Goal: Task Accomplishment & Management: Use online tool/utility

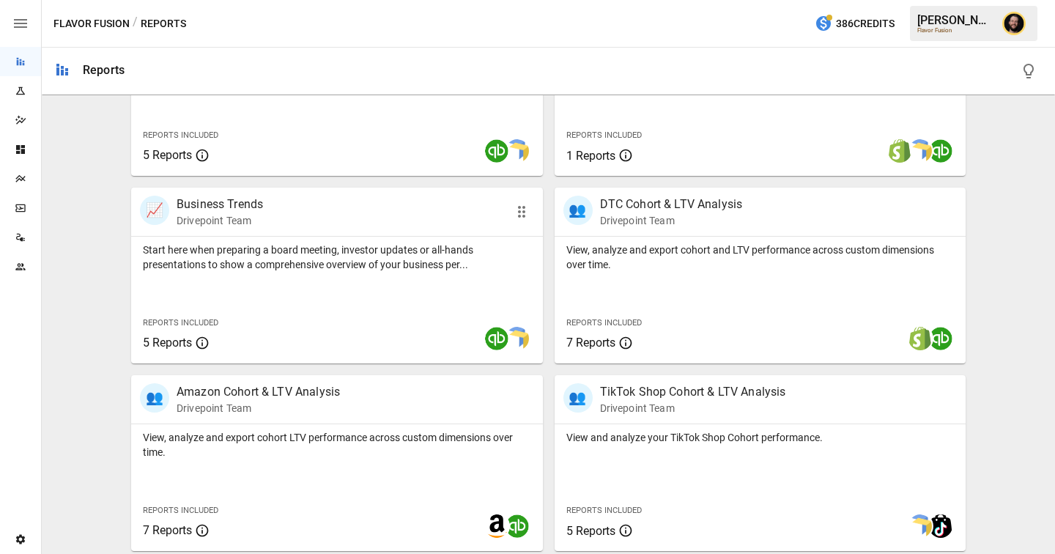
scroll to position [441, 0]
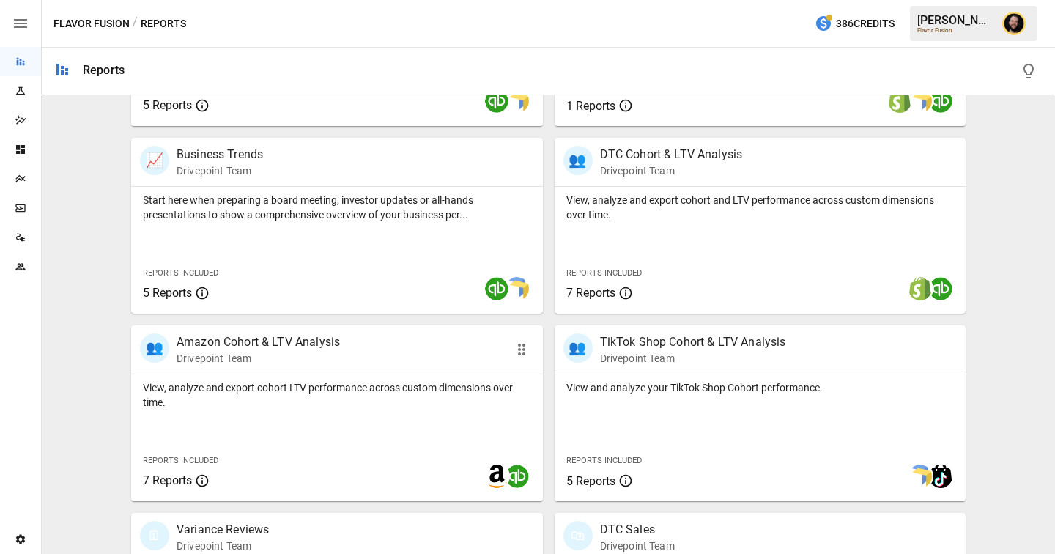
click at [447, 399] on p "View, analyze and export cohort LTV performance across custom dimensions over t…" at bounding box center [337, 394] width 388 height 29
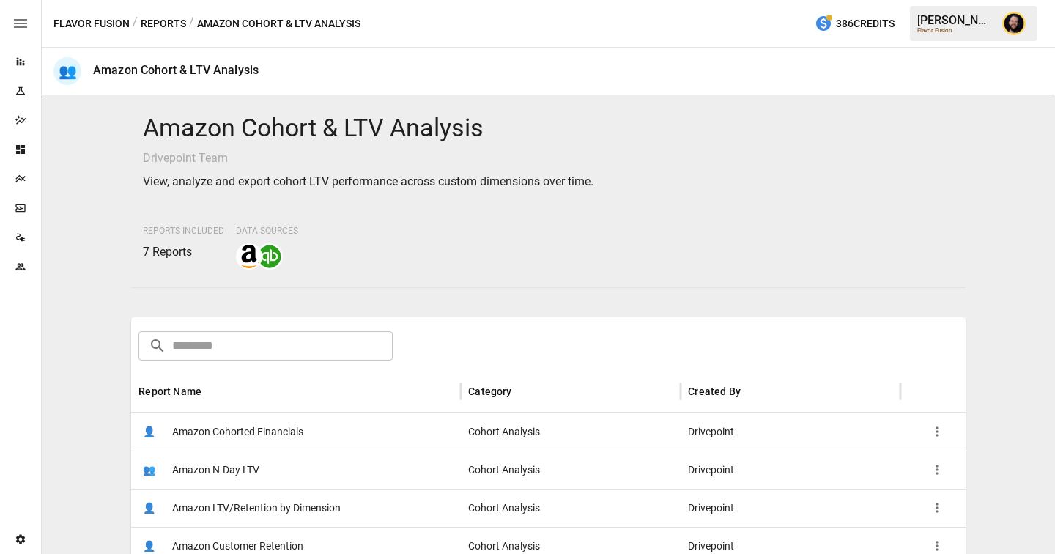
scroll to position [123, 0]
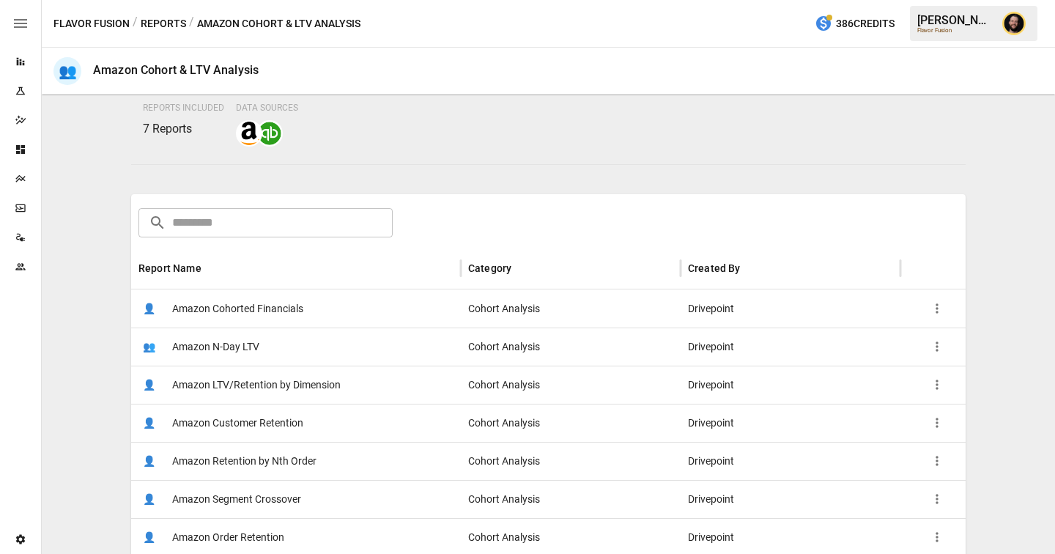
click at [314, 313] on div "👤 Amazon Cohorted Financials" at bounding box center [296, 308] width 330 height 38
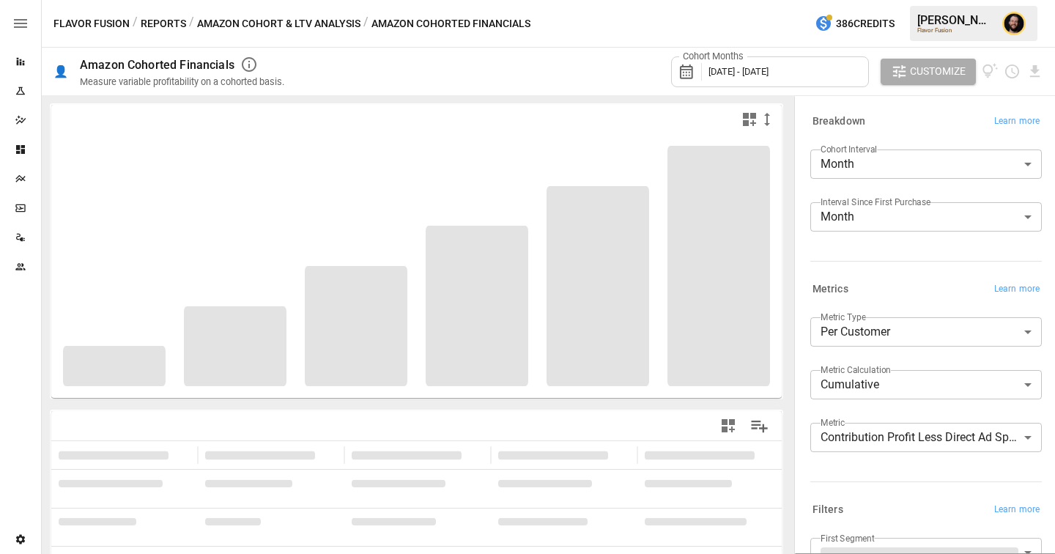
scroll to position [123, 0]
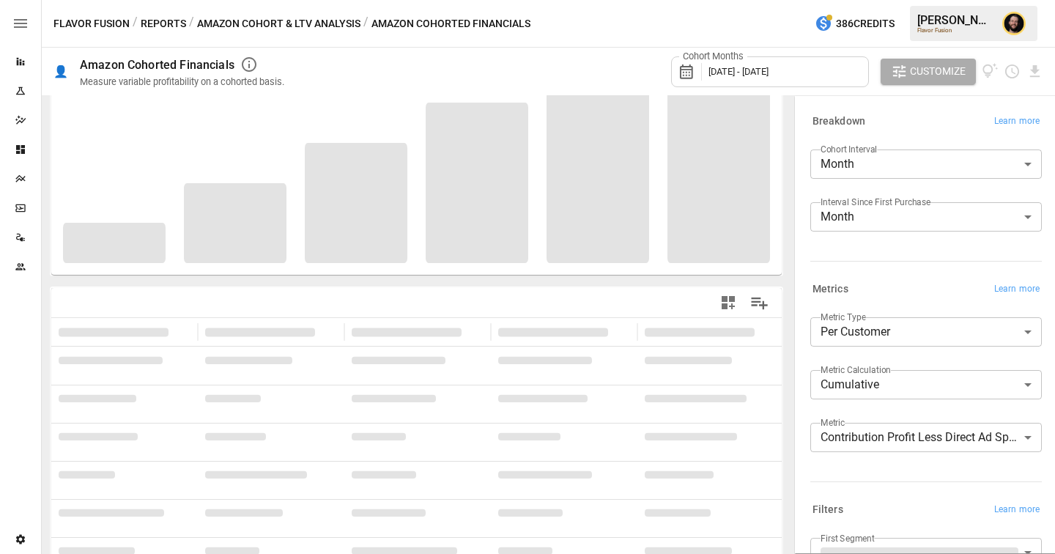
click at [847, 0] on body "**********" at bounding box center [527, 0] width 1055 height 0
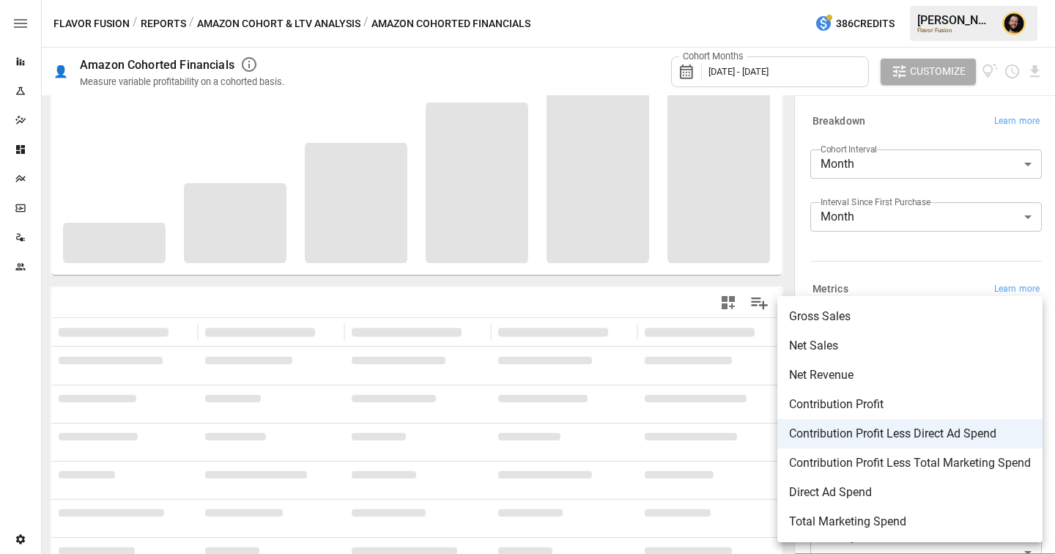
scroll to position [0, 0]
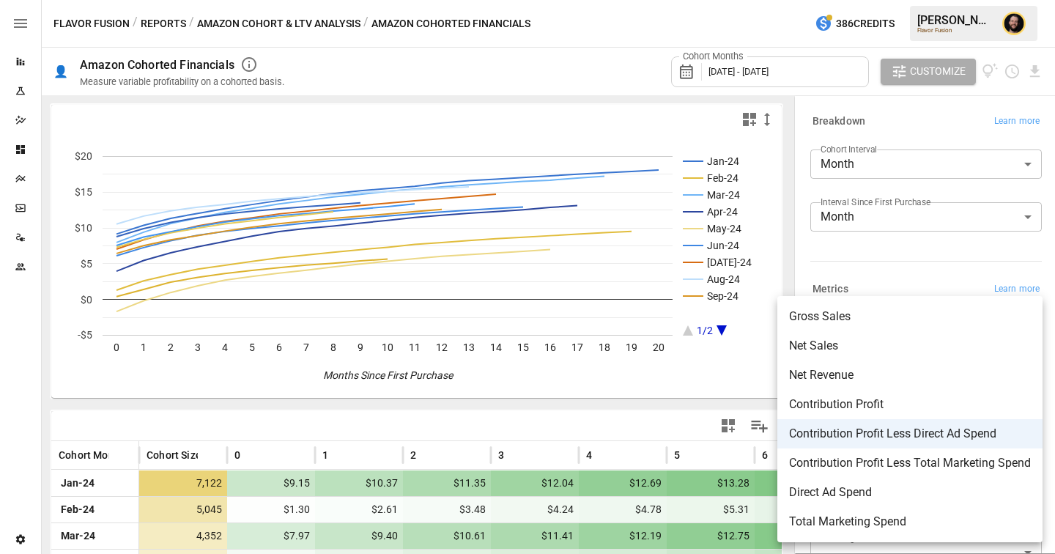
click at [600, 426] on div at bounding box center [527, 277] width 1055 height 554
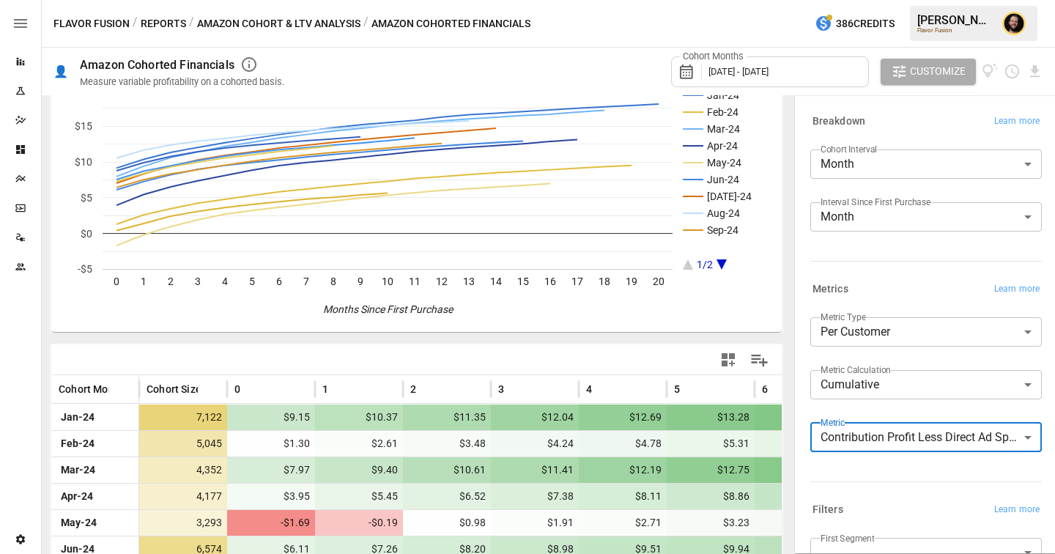
scroll to position [268, 0]
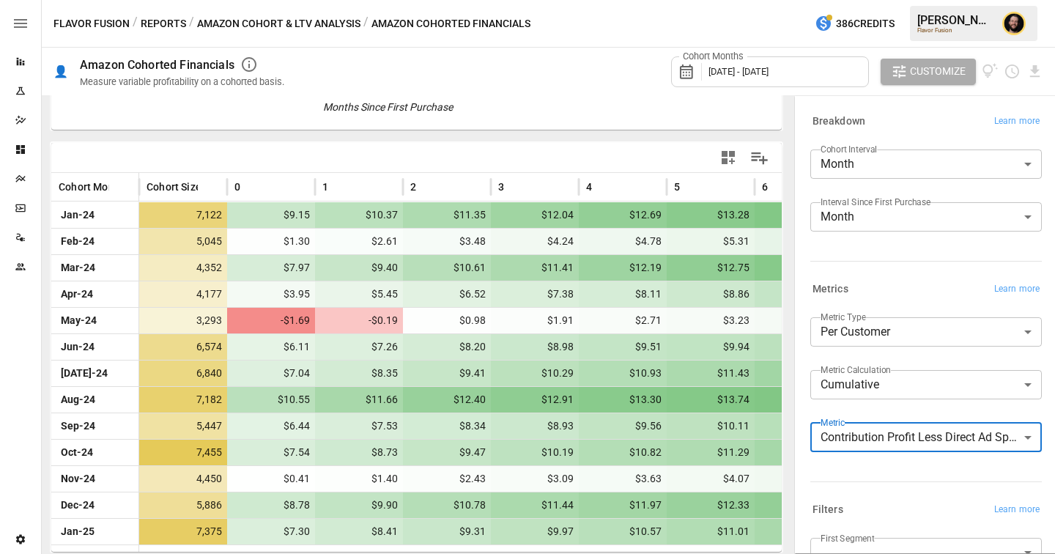
click at [876, 0] on body "Reports Experiments Dazzler Studio Dashboards Plans SmartModel ™ Data Sources T…" at bounding box center [527, 0] width 1055 height 0
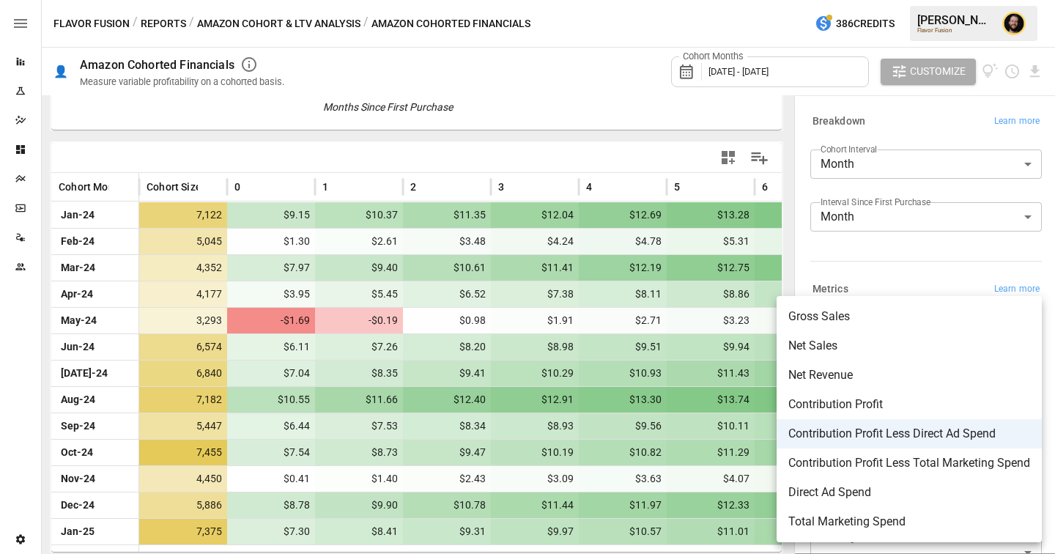
click at [164, 21] on div at bounding box center [527, 277] width 1055 height 554
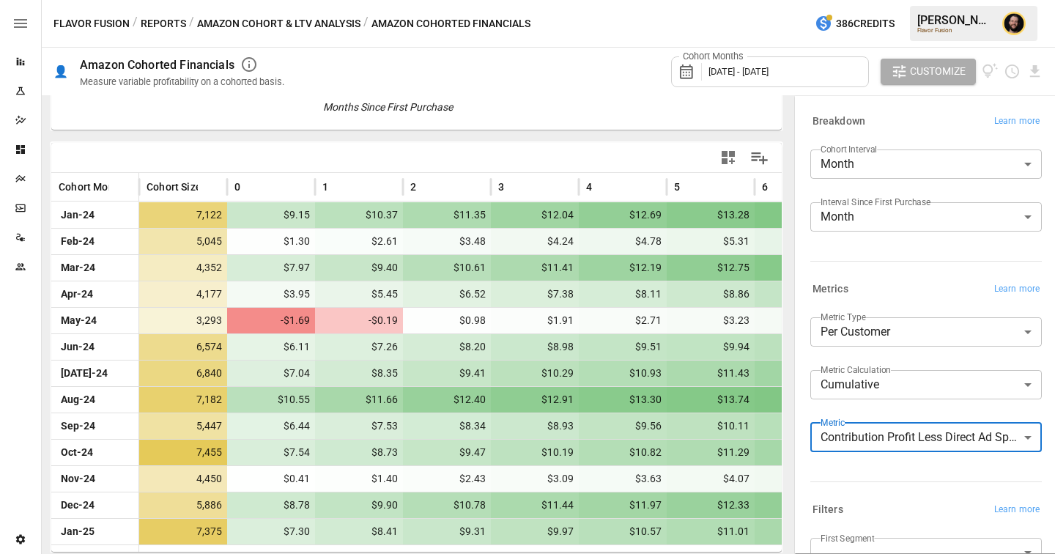
click at [865, 0] on body "Reports Experiments Dazzler Studio Dashboards Plans SmartModel ™ Data Sources T…" at bounding box center [527, 0] width 1055 height 0
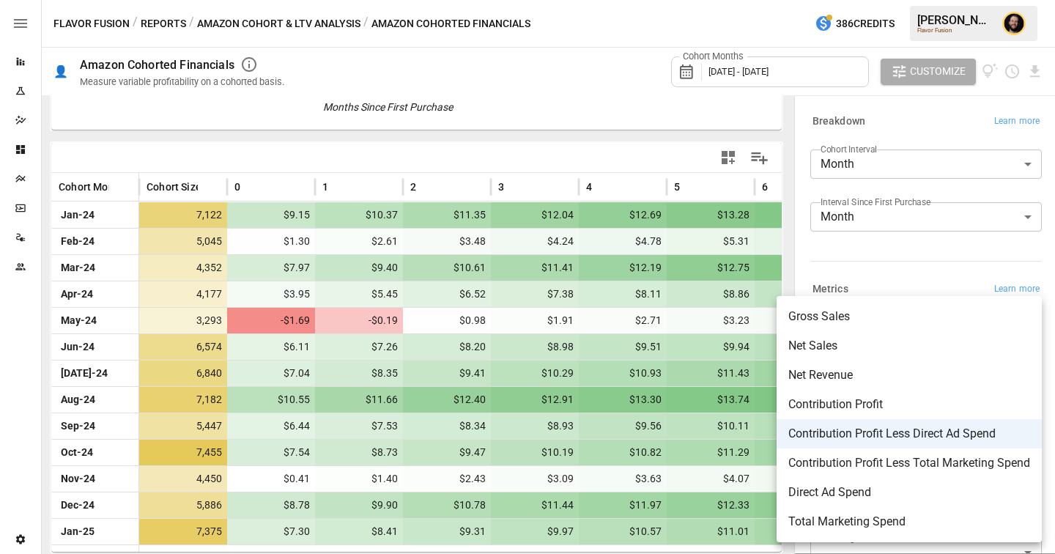
click at [851, 269] on div at bounding box center [527, 277] width 1055 height 554
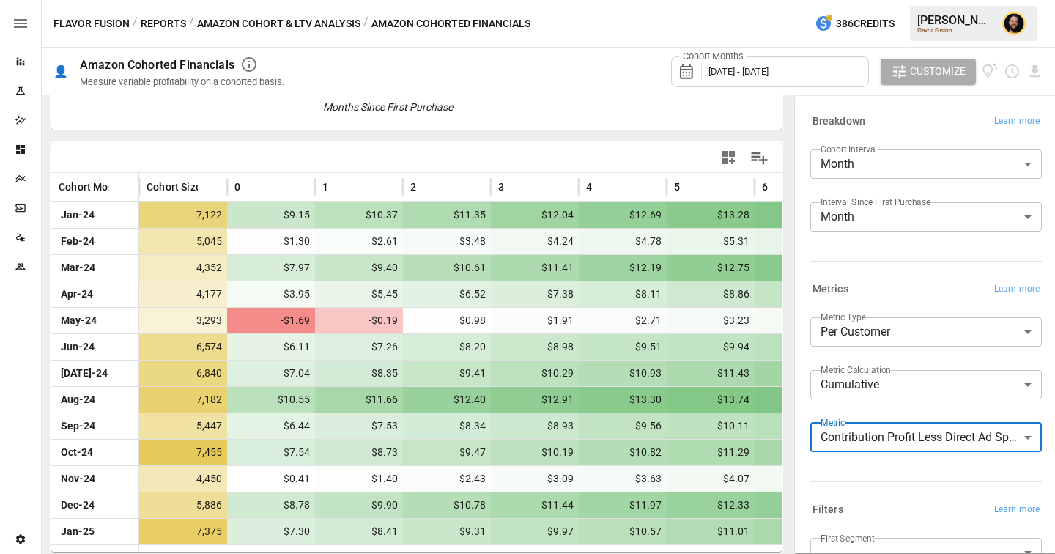
scroll to position [142, 0]
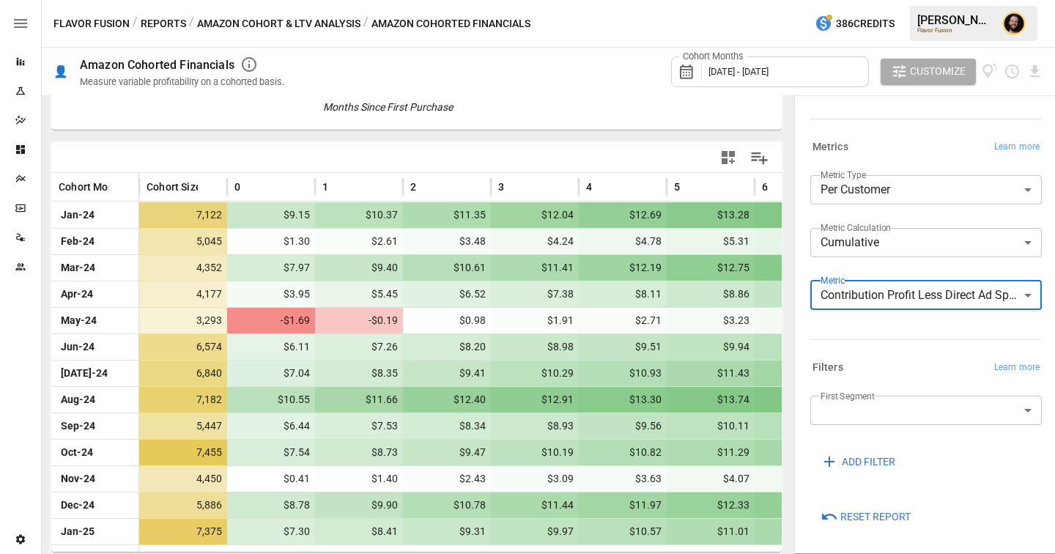
click at [867, 0] on body "Reports Experiments Dazzler Studio Dashboards Plans SmartModel ™ Data Sources T…" at bounding box center [527, 0] width 1055 height 0
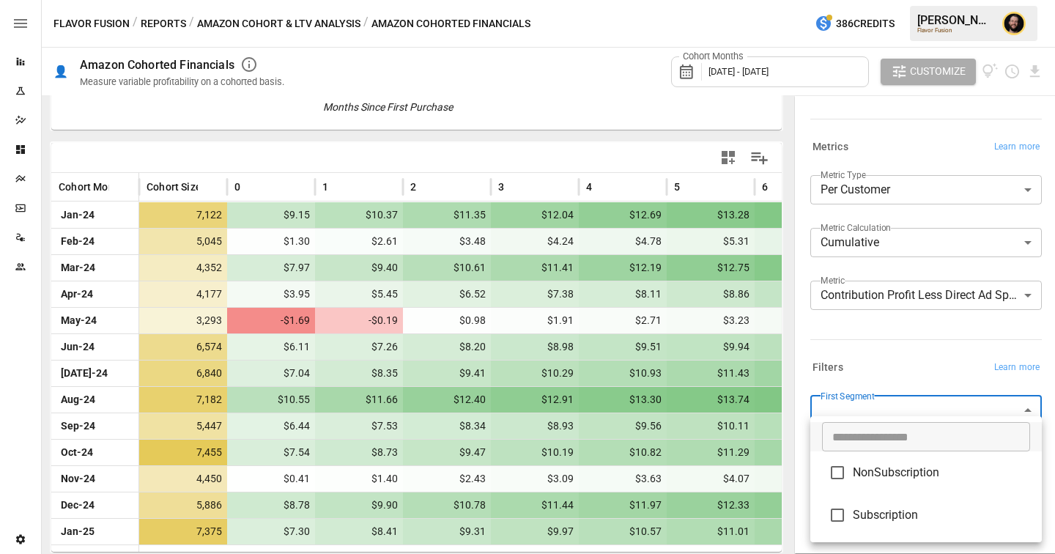
click at [882, 379] on div at bounding box center [527, 277] width 1055 height 554
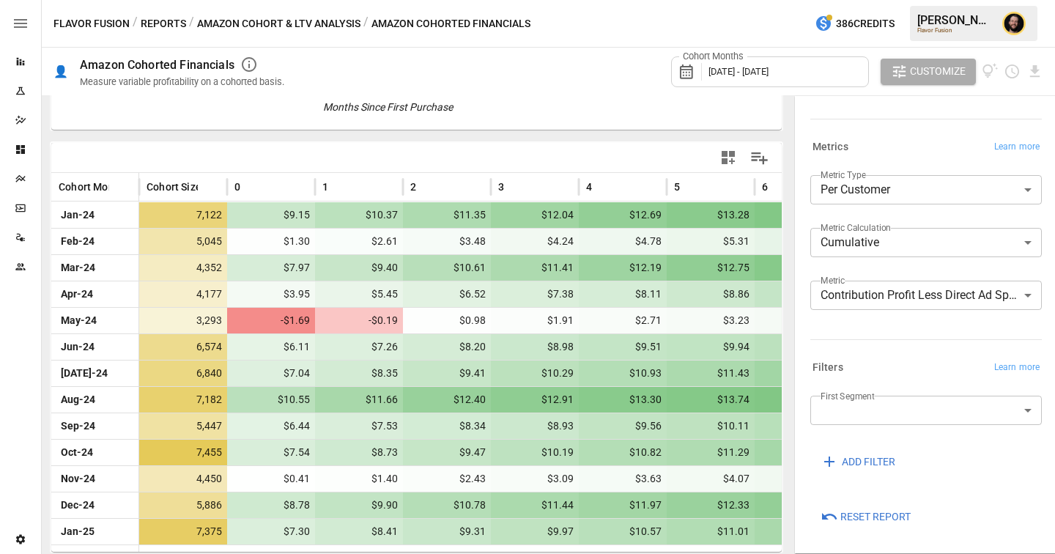
click at [160, 21] on button "Reports" at bounding box center [163, 24] width 45 height 18
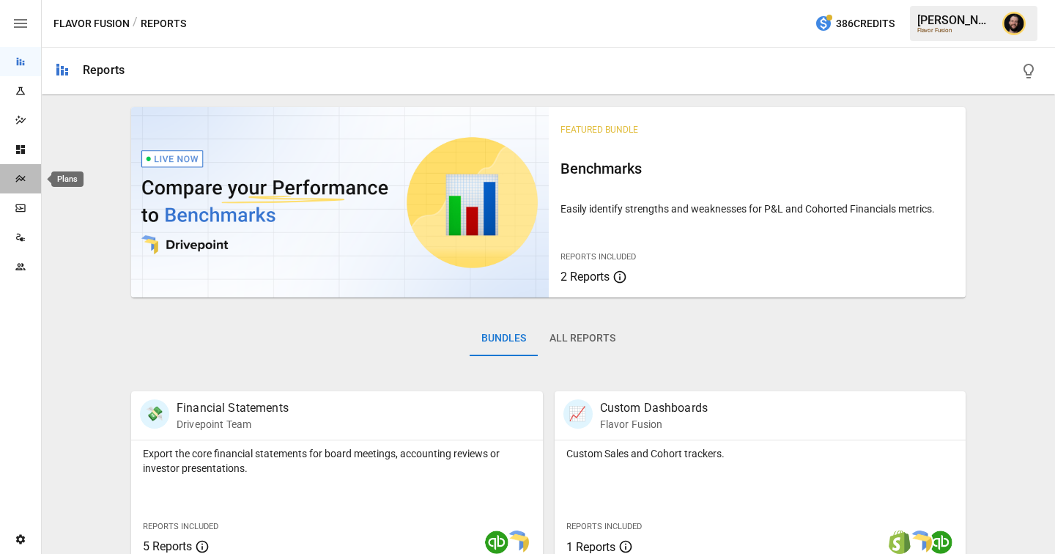
click at [21, 179] on icon "Plans" at bounding box center [21, 179] width 12 height 12
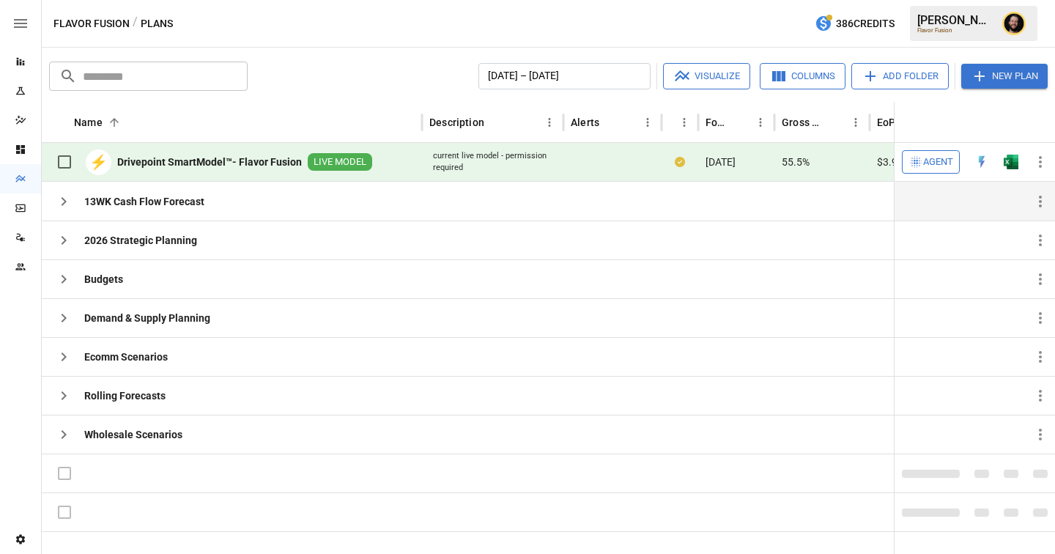
click at [69, 192] on button "button" at bounding box center [63, 201] width 29 height 29
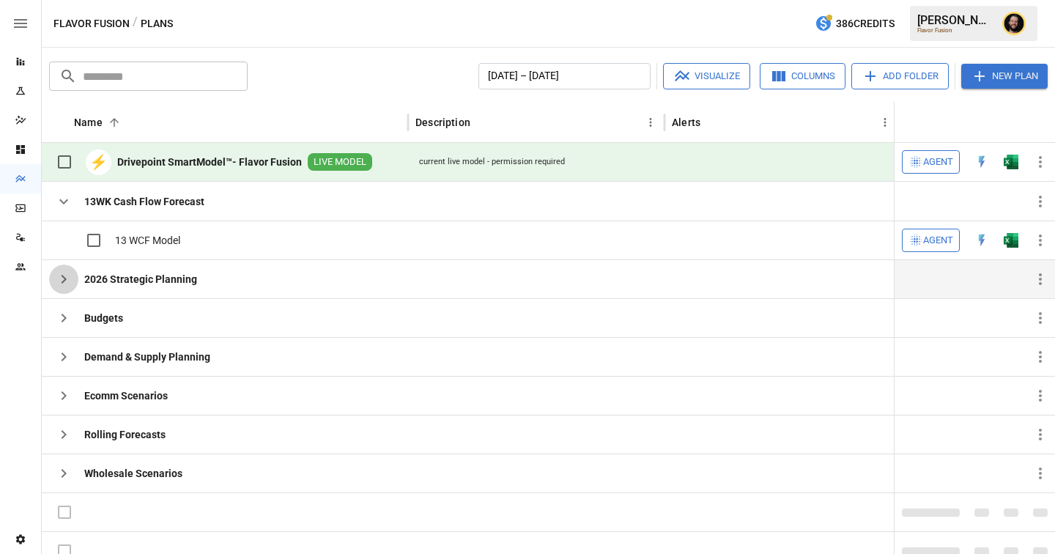
click at [62, 278] on icon "button" at bounding box center [64, 279] width 18 height 18
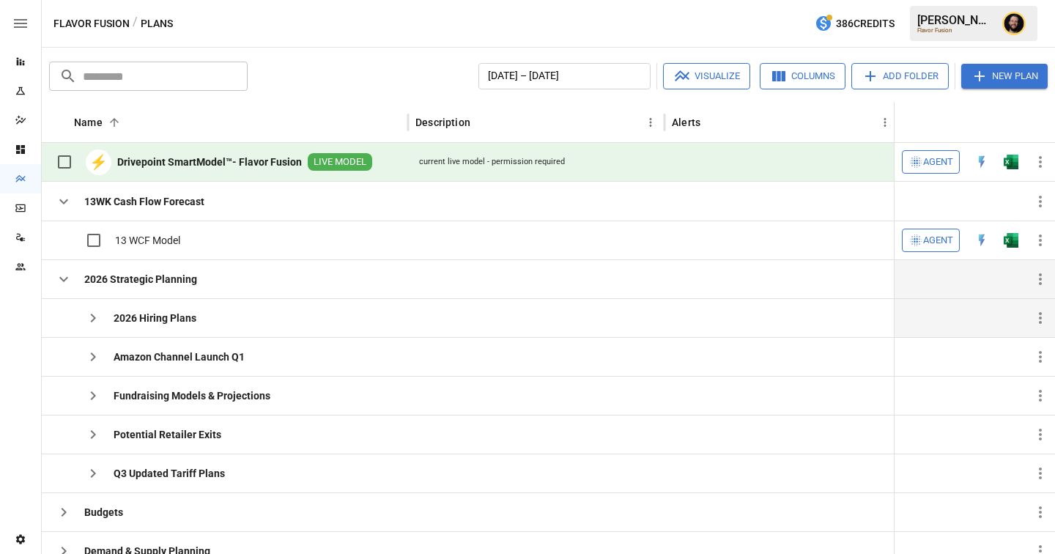
scroll to position [42, 0]
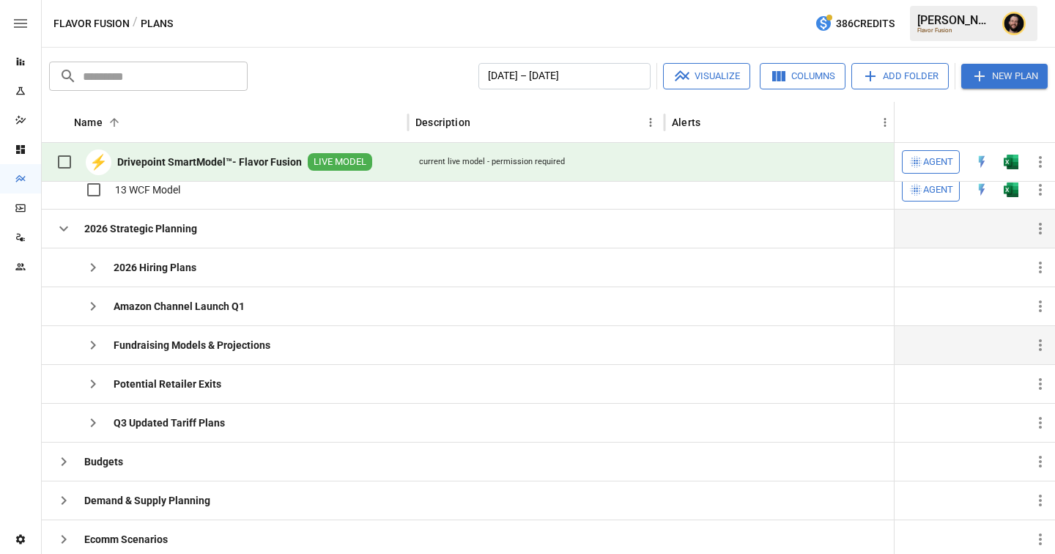
click at [91, 348] on icon "button" at bounding box center [93, 345] width 5 height 9
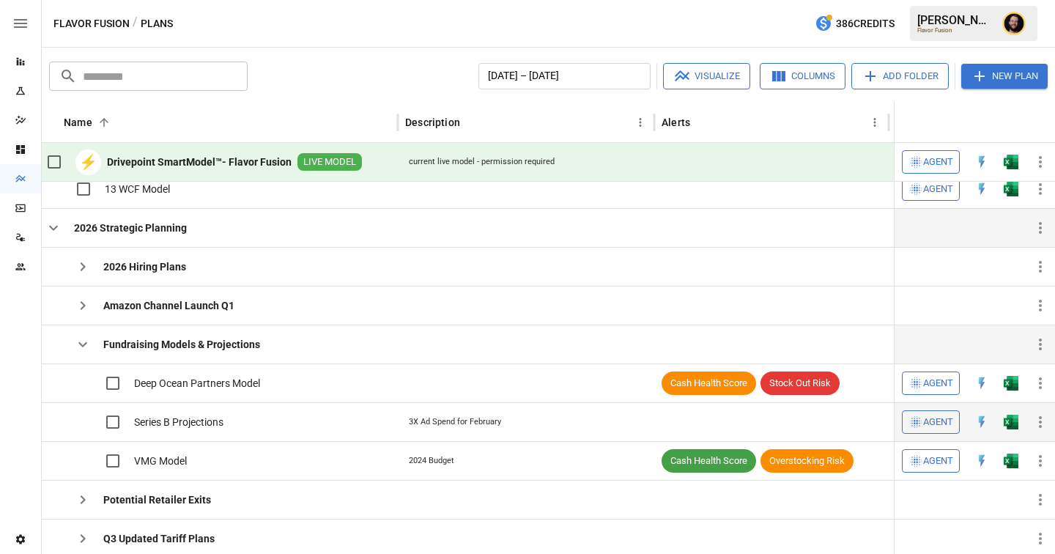
scroll to position [51, 0]
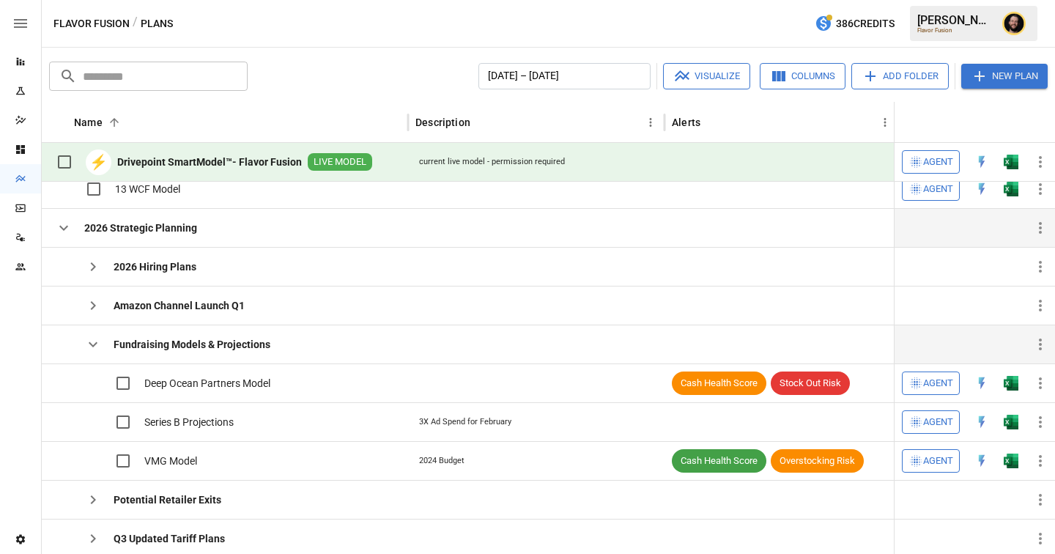
click at [64, 227] on icon "button" at bounding box center [64, 228] width 18 height 18
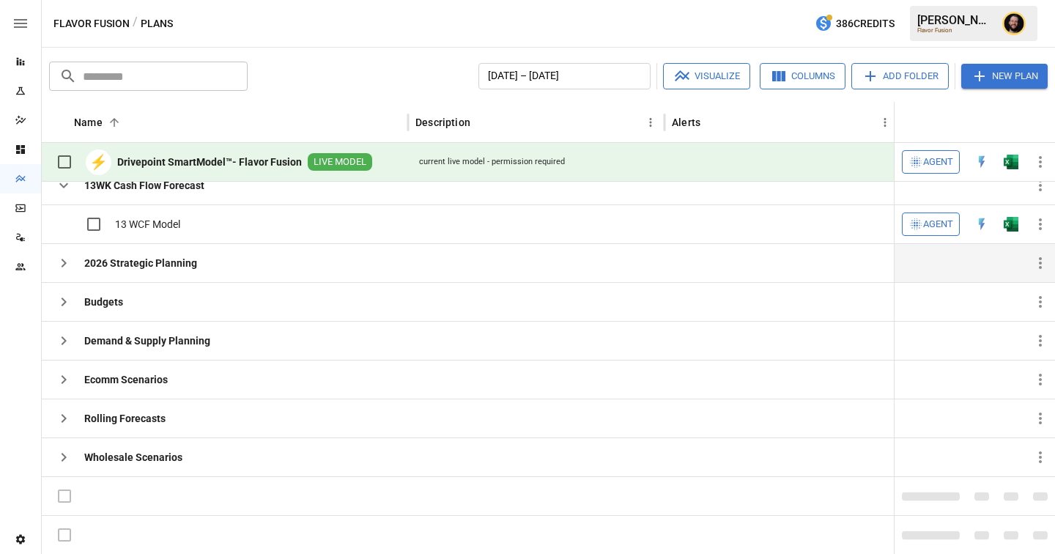
scroll to position [13, 0]
click at [67, 382] on icon "button" at bounding box center [64, 380] width 18 height 18
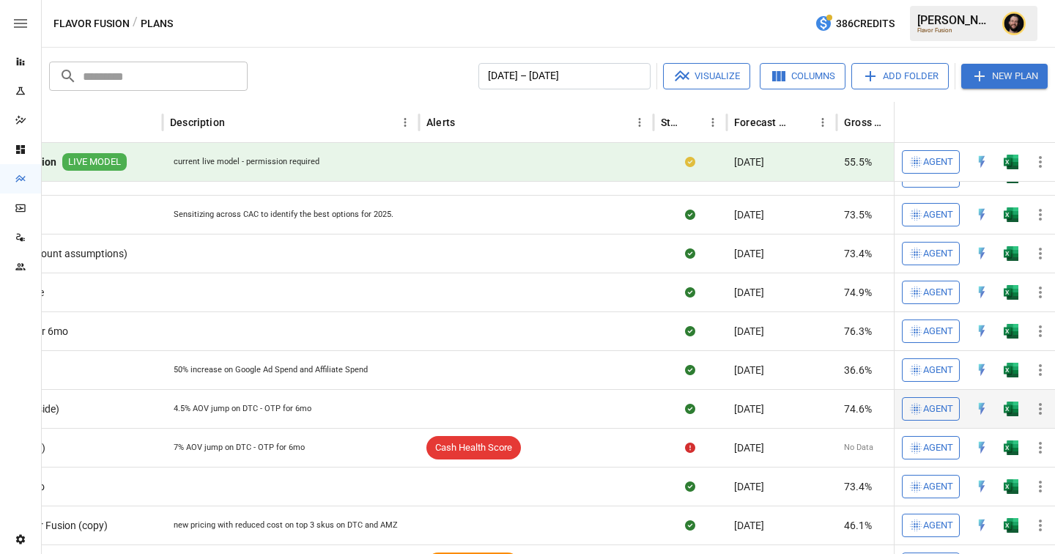
scroll to position [0, 0]
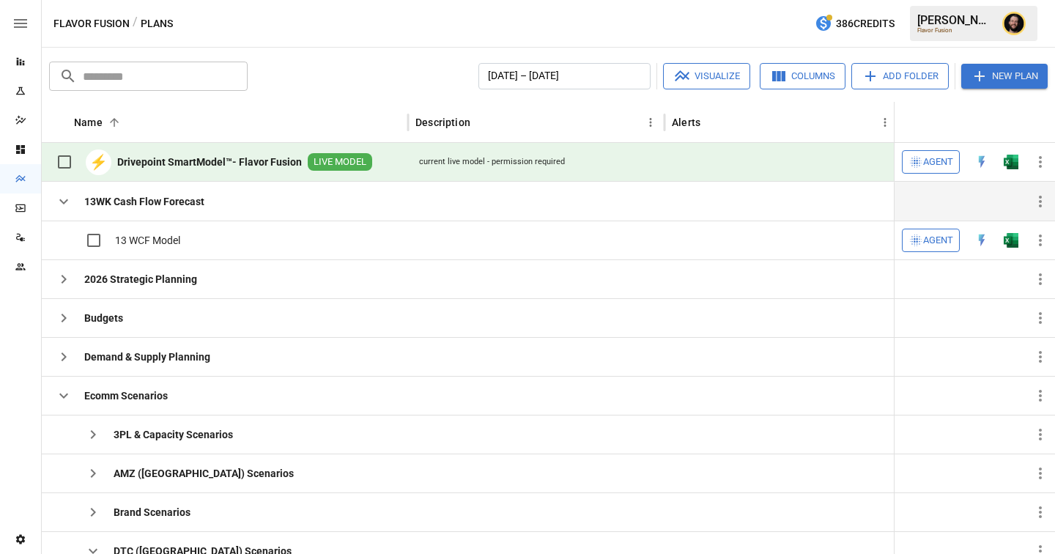
click at [67, 196] on icon "button" at bounding box center [64, 202] width 18 height 18
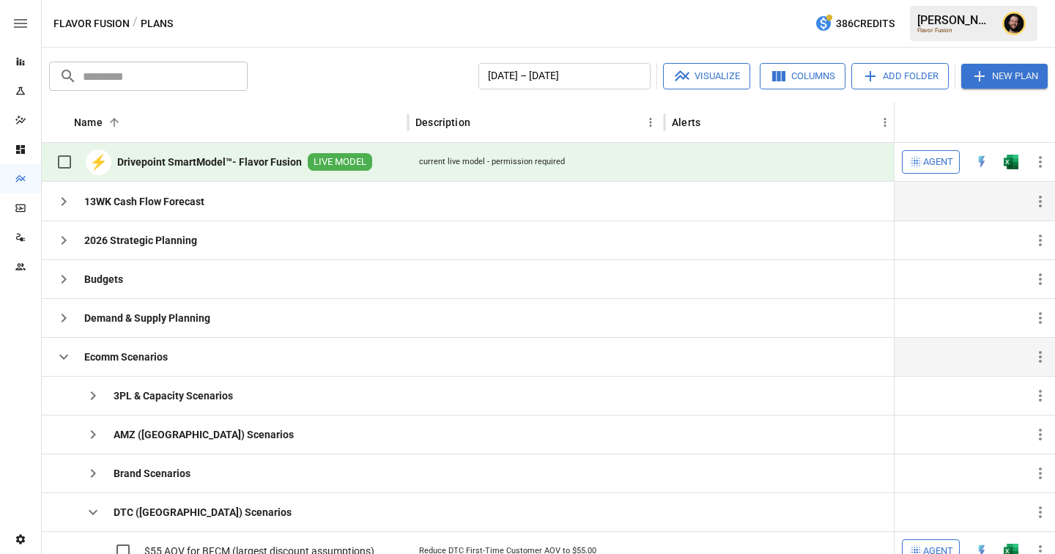
drag, startPoint x: 67, startPoint y: 353, endPoint x: 72, endPoint y: 347, distance: 8.4
click at [67, 353] on icon "button" at bounding box center [64, 357] width 18 height 18
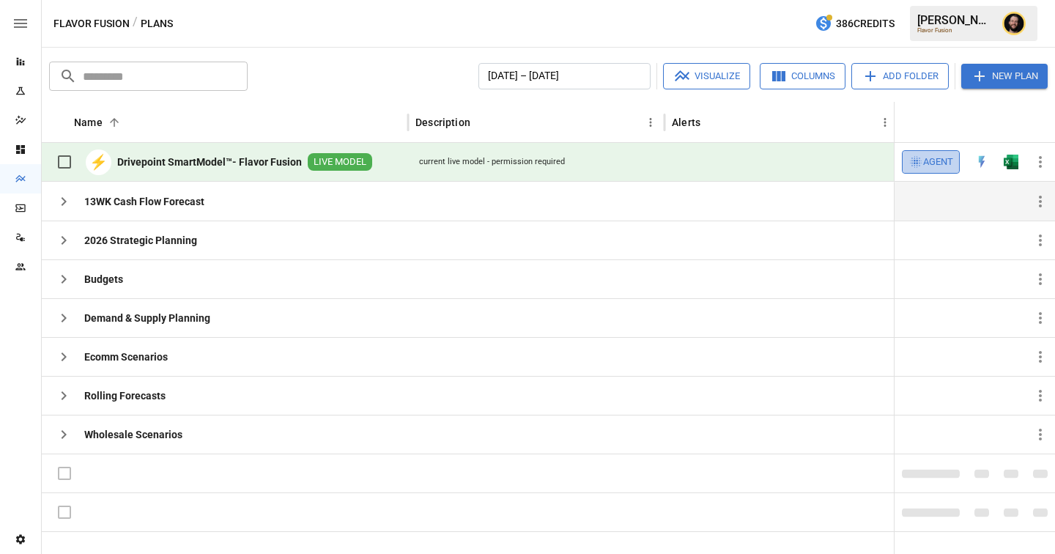
click at [926, 162] on span "Agent" at bounding box center [938, 162] width 30 height 17
